Goal: Task Accomplishment & Management: Manage account settings

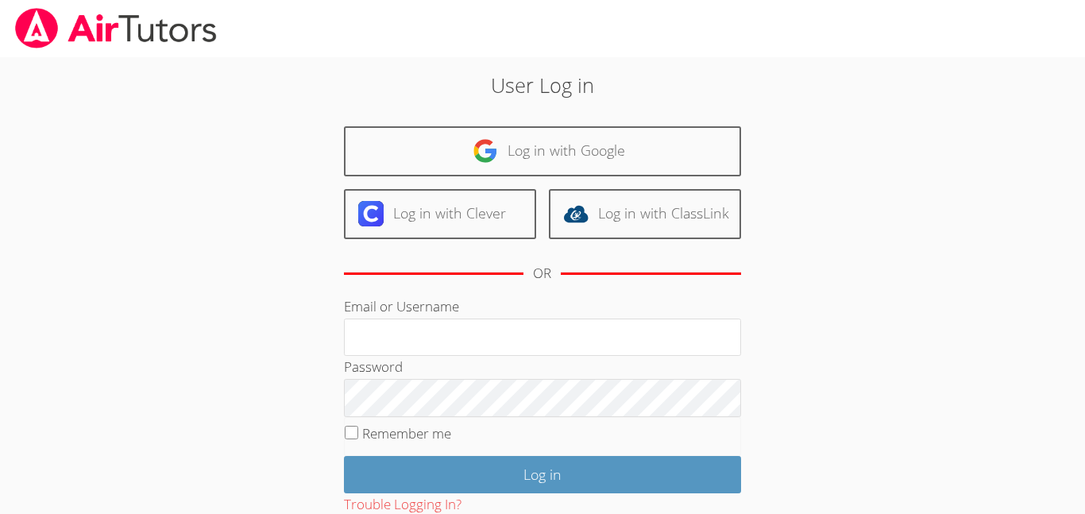
click at [468, 337] on input "Email or Username" at bounding box center [542, 338] width 397 height 38
type input "nmunkhbat"
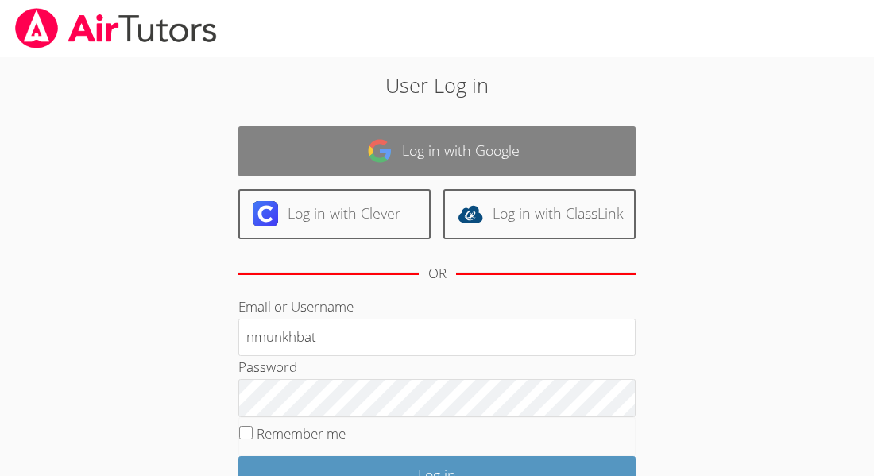
click at [455, 154] on link "Log in with Google" at bounding box center [436, 151] width 397 height 50
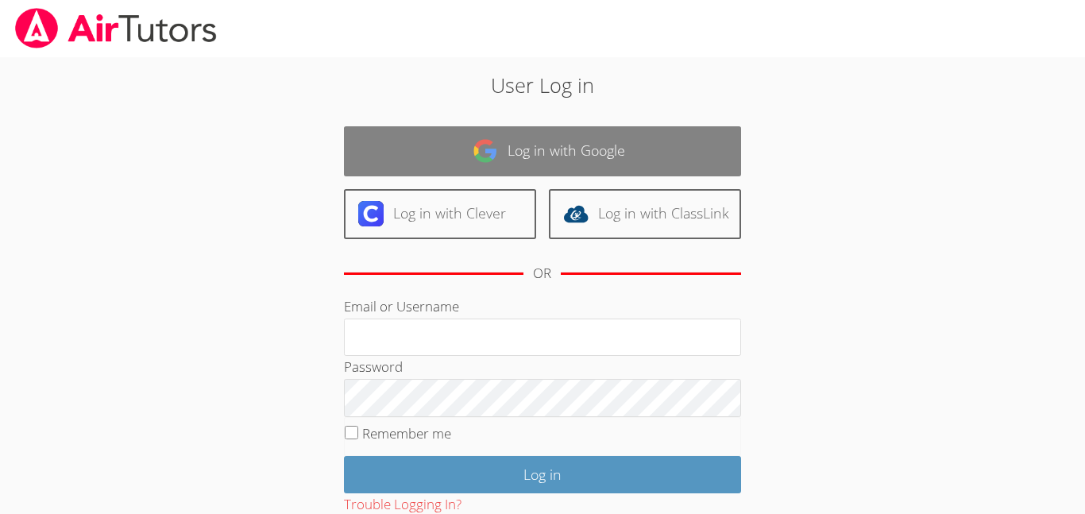
click at [634, 164] on link "Log in with Google" at bounding box center [542, 151] width 397 height 50
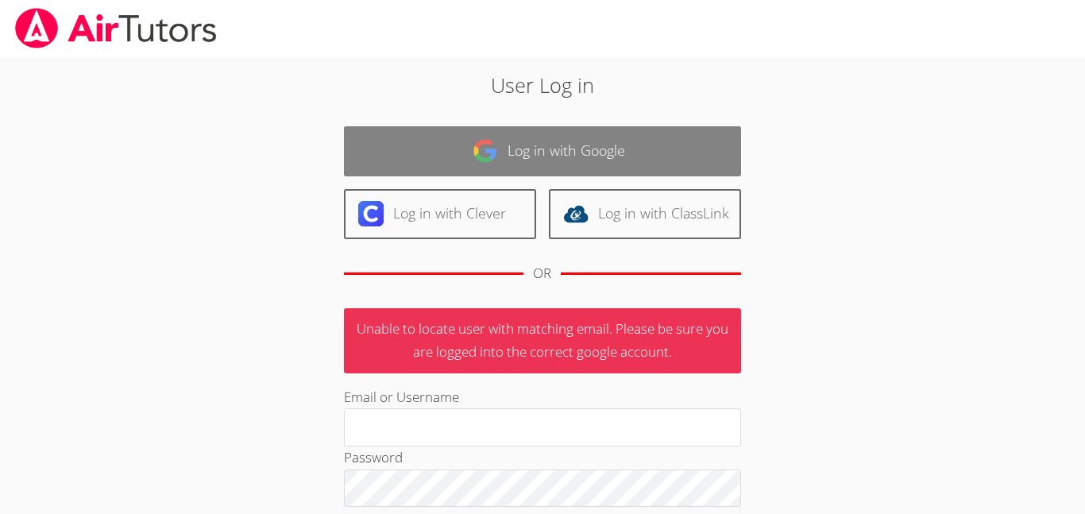
click at [570, 151] on link "Log in with Google" at bounding box center [542, 151] width 397 height 50
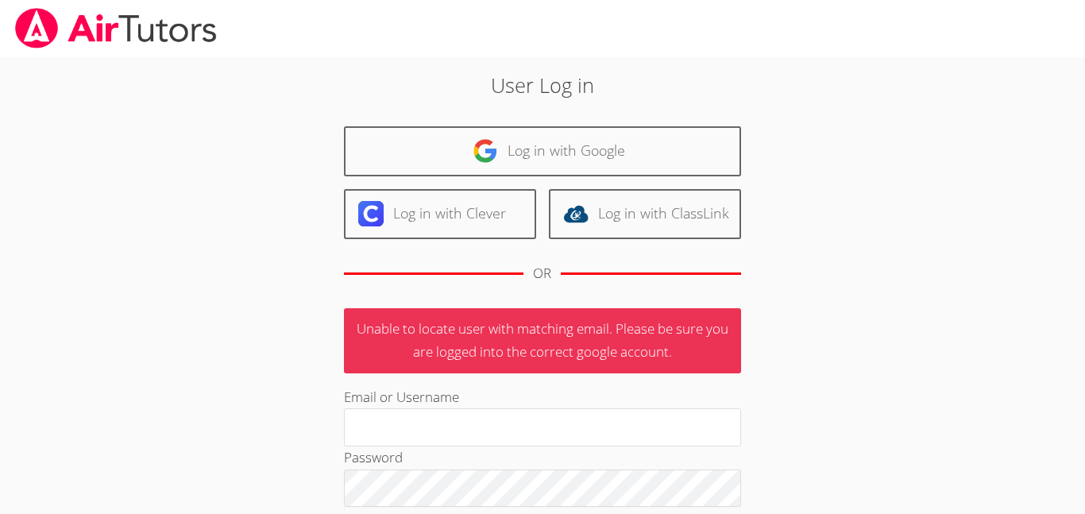
click at [534, 157] on link "Log in with Google" at bounding box center [542, 151] width 397 height 50
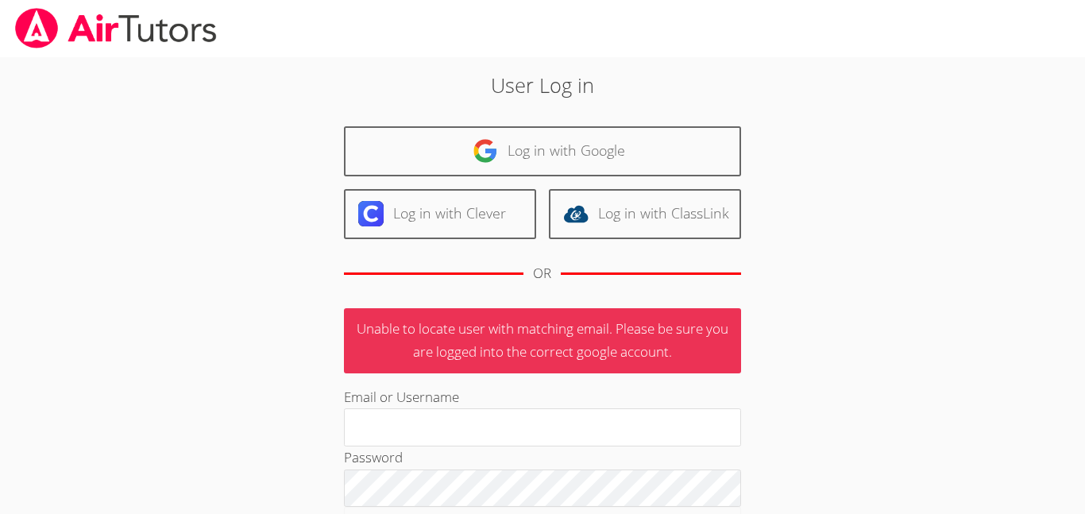
click at [534, 157] on link "Log in with Google" at bounding box center [542, 151] width 397 height 50
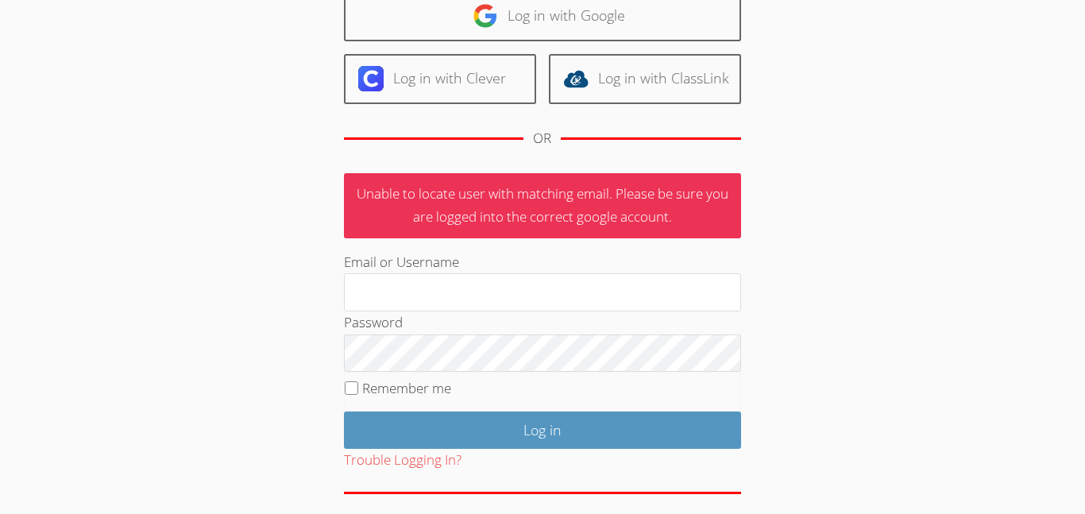
scroll to position [136, 0]
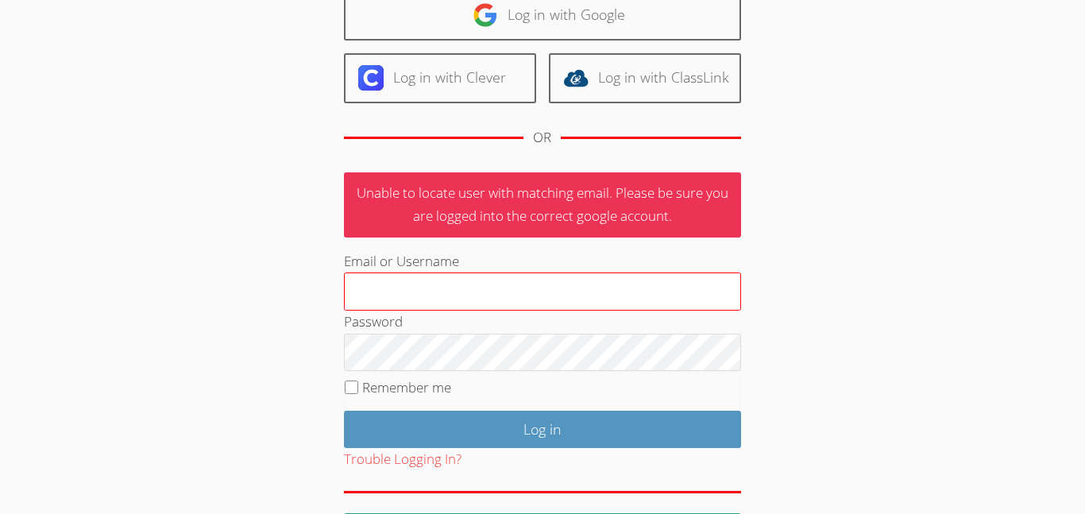
click at [398, 279] on input "Email or Username" at bounding box center [542, 291] width 397 height 38
type input "[EMAIL_ADDRESS][DOMAIN_NAME]"
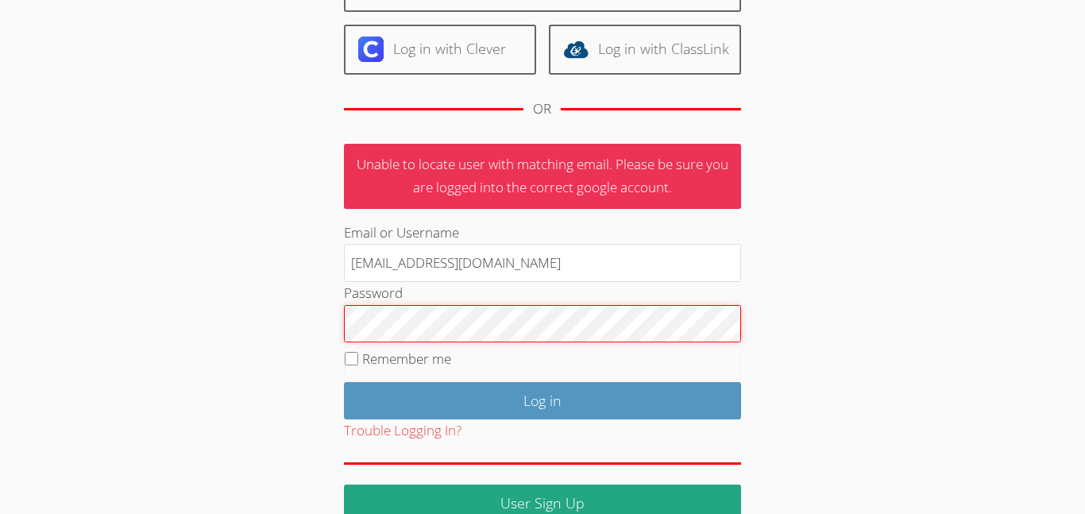
scroll to position [196, 0]
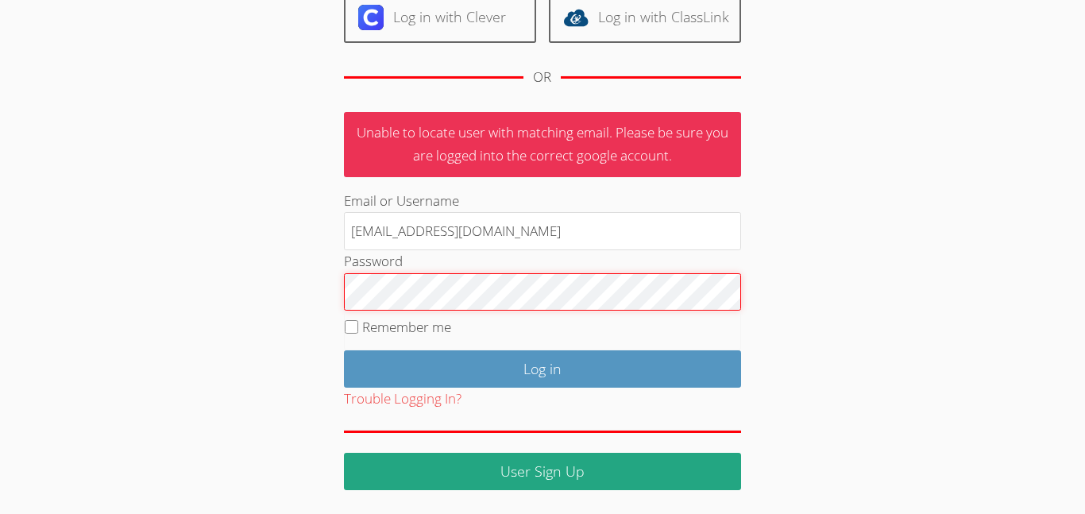
click at [344, 350] on input "Log in" at bounding box center [542, 368] width 397 height 37
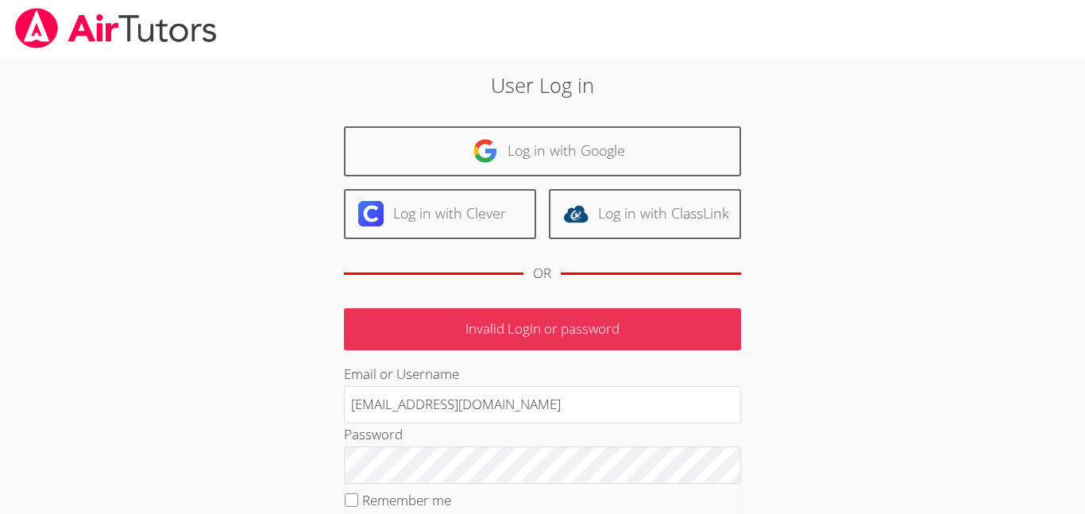
scroll to position [173, 0]
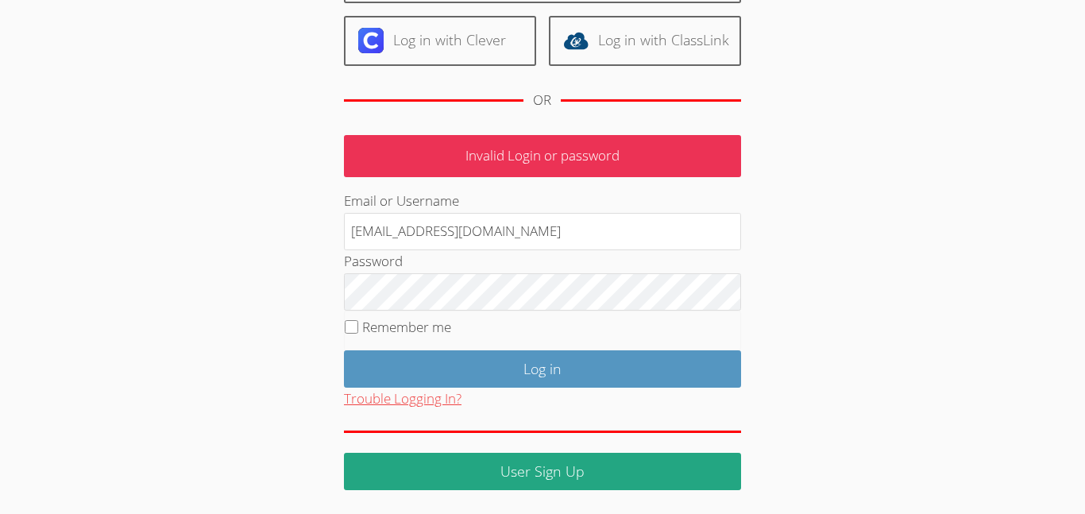
click at [413, 406] on button "Trouble Logging In?" at bounding box center [403, 399] width 118 height 23
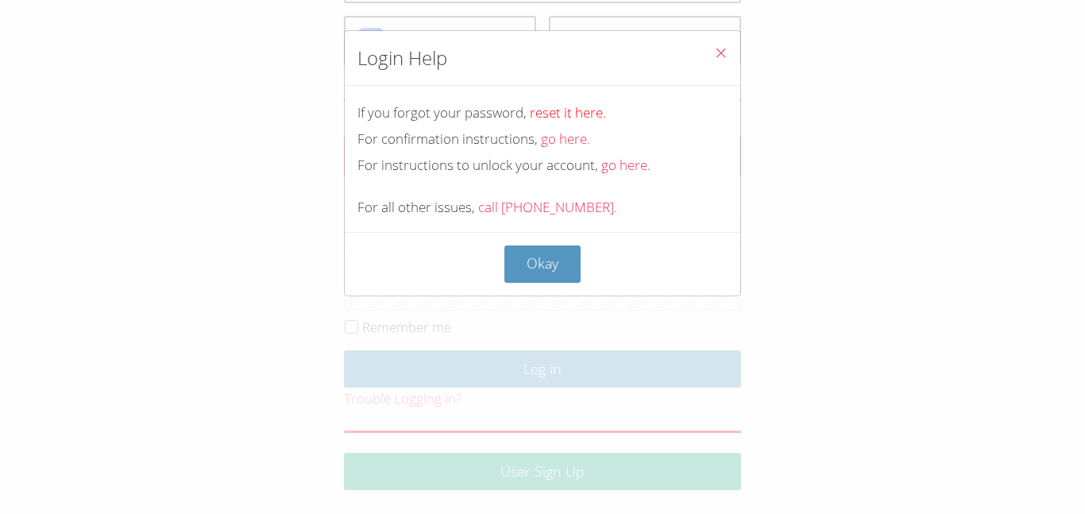
click at [546, 111] on link "reset it here." at bounding box center [568, 112] width 76 height 18
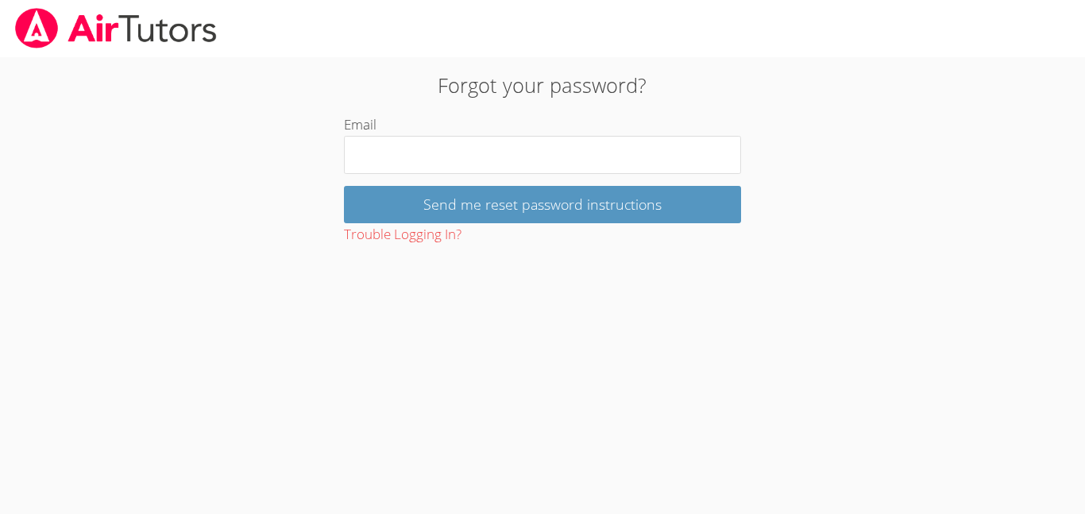
click at [392, 132] on div "Email" at bounding box center [542, 144] width 397 height 60
click at [392, 133] on div "Email" at bounding box center [542, 144] width 397 height 60
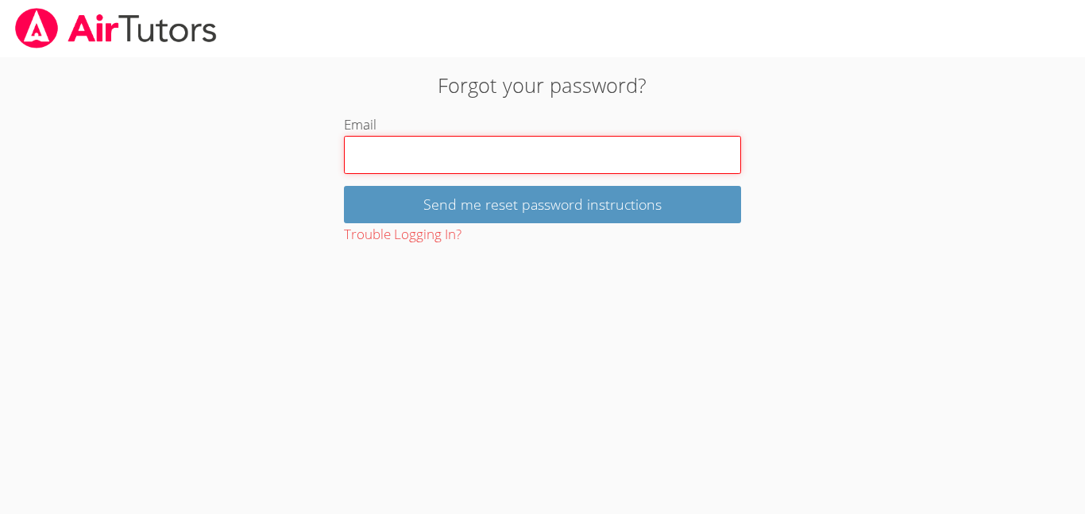
click at [393, 157] on input "Email" at bounding box center [542, 155] width 397 height 38
type input "nmunkhbt"
